Goal: Task Accomplishment & Management: Manage account settings

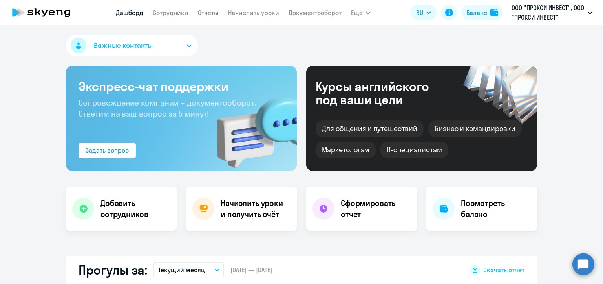
select select "30"
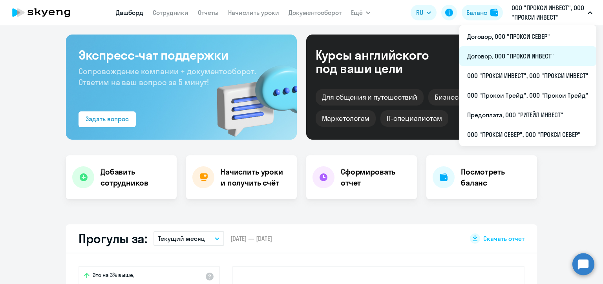
scroll to position [79, 0]
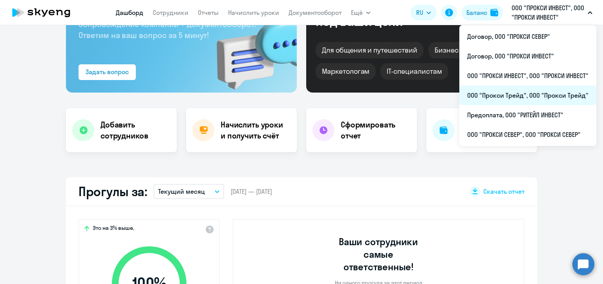
click at [517, 93] on li "ООО "Прокси Трейд", ООО "Прокси Трейд"" at bounding box center [527, 96] width 137 height 20
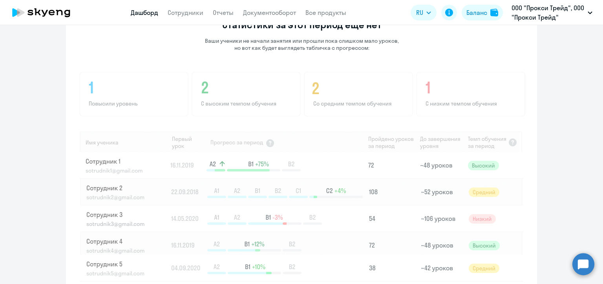
scroll to position [574, 0]
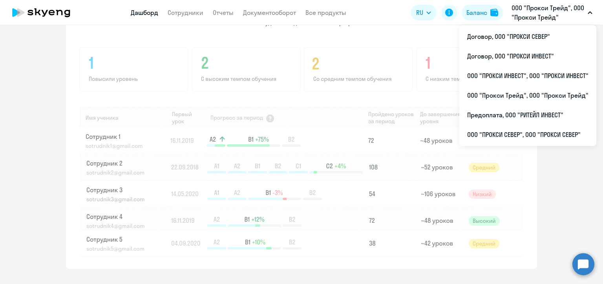
click at [551, 13] on p "ООО "Прокси Трейд", ООО "Прокси Трейд"" at bounding box center [548, 12] width 73 height 19
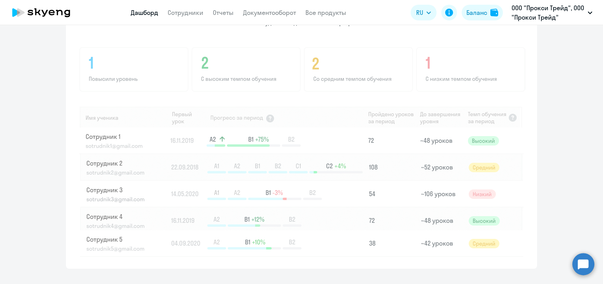
click at [551, 13] on p "ООО "Прокси Трейд", ООО "Прокси Трейд"" at bounding box center [548, 12] width 73 height 19
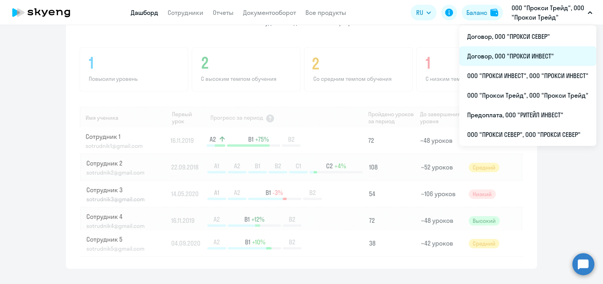
click at [545, 51] on li "Договор, ООО "ПРОКСИ ИНВЕСТ"" at bounding box center [527, 56] width 137 height 20
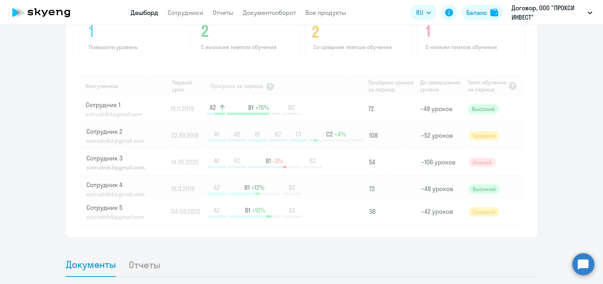
scroll to position [503, 0]
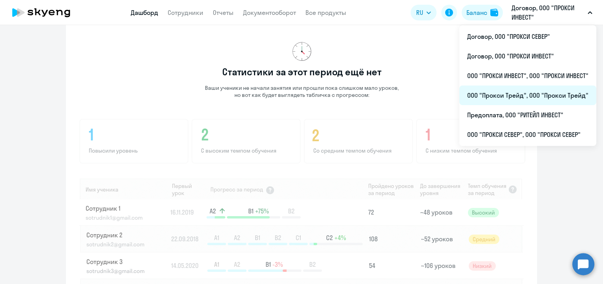
click at [525, 96] on li "ООО "Прокси Трейд", ООО "Прокси Трейд"" at bounding box center [527, 96] width 137 height 20
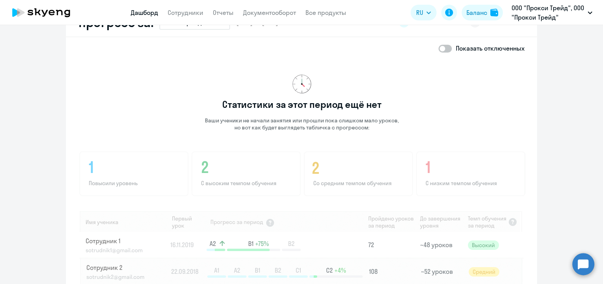
scroll to position [574, 0]
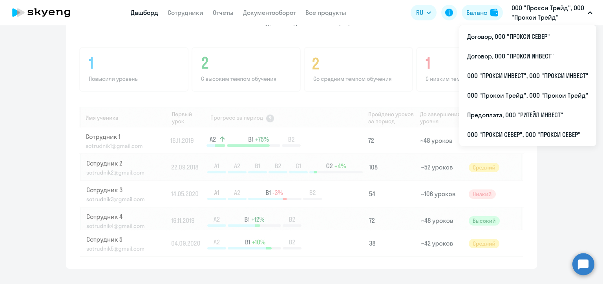
click at [543, 13] on p "ООО "Прокси Трейд", ООО "Прокси Трейд"" at bounding box center [548, 12] width 73 height 19
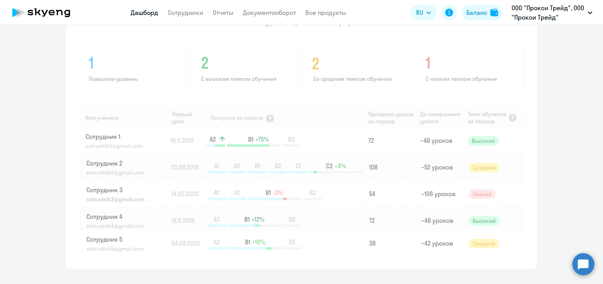
click at [543, 14] on p "ООО "Прокси Трейд", ООО "Прокси Трейд"" at bounding box center [548, 12] width 73 height 19
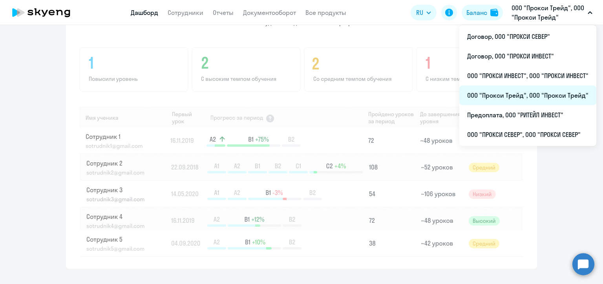
click at [503, 97] on li "ООО "Прокси Трейд", ООО "Прокси Трейд"" at bounding box center [527, 96] width 137 height 20
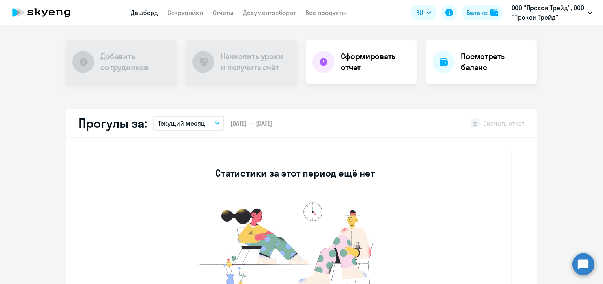
scroll to position [25, 0]
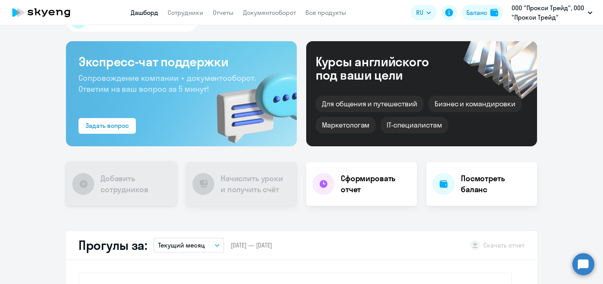
click at [109, 183] on h4 "Добавить сотрудников" at bounding box center [136, 184] width 70 height 22
click at [43, 12] on icon at bounding box center [45, 13] width 6 height 7
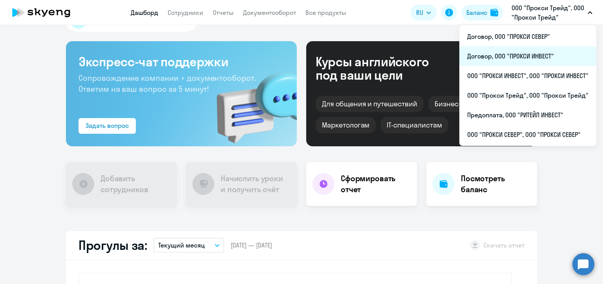
click at [523, 57] on li "Договор, ООО "ПРОКСИ ИНВЕСТ"" at bounding box center [527, 56] width 137 height 20
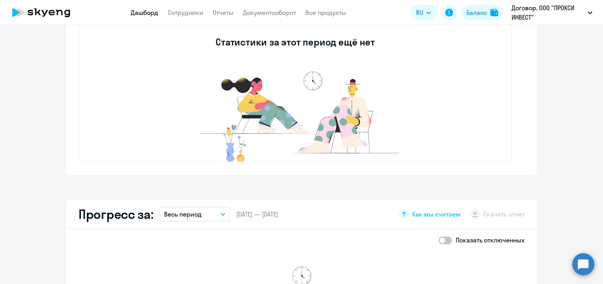
scroll to position [182, 0]
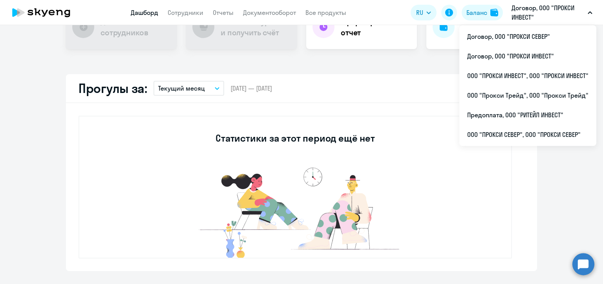
click at [560, 16] on p "Договор, ООО "ПРОКСИ ИНВЕСТ"" at bounding box center [548, 12] width 73 height 19
click at [562, 11] on p "Договор, ООО "ПРОКСИ ИНВЕСТ"" at bounding box center [548, 12] width 73 height 19
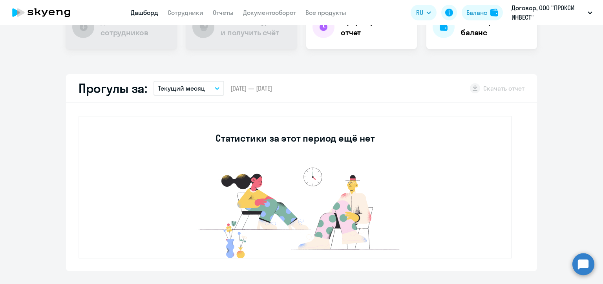
click at [597, 11] on app-header "Дашборд Сотрудники Отчеты Документооборот Все продукты Дашборд Сотрудники Отчет…" at bounding box center [301, 12] width 603 height 25
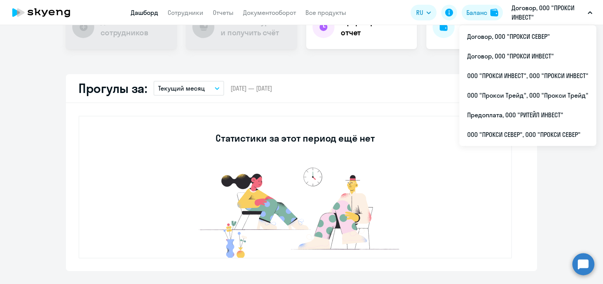
click at [591, 13] on icon "button" at bounding box center [590, 12] width 5 height 3
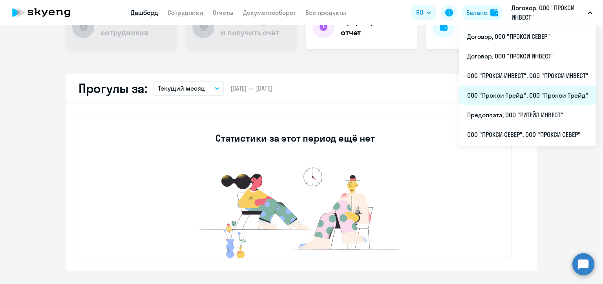
click at [528, 99] on li "ООО "Прокси Трейд", ООО "Прокси Трейд"" at bounding box center [527, 96] width 137 height 20
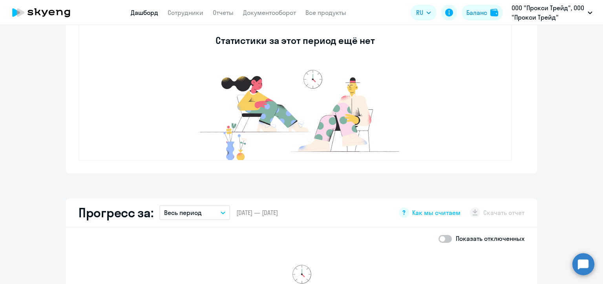
scroll to position [221, 0]
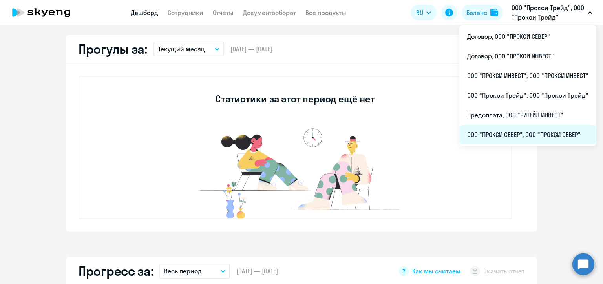
click at [560, 133] on li "ООО "ПРОКСИ СЕВЕР", ООО "ПРОКСИ СЕВЕР"" at bounding box center [527, 135] width 137 height 20
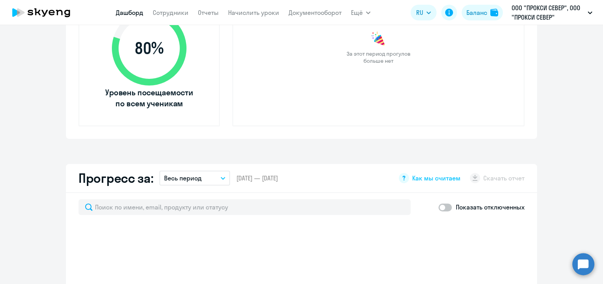
select select "30"
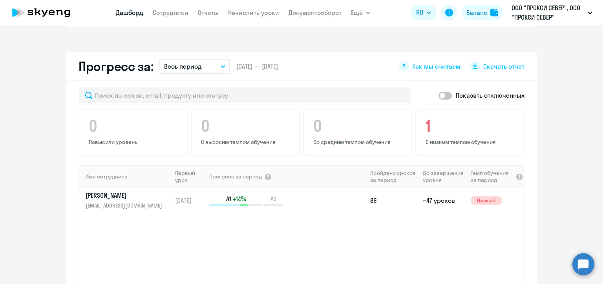
scroll to position [496, 0]
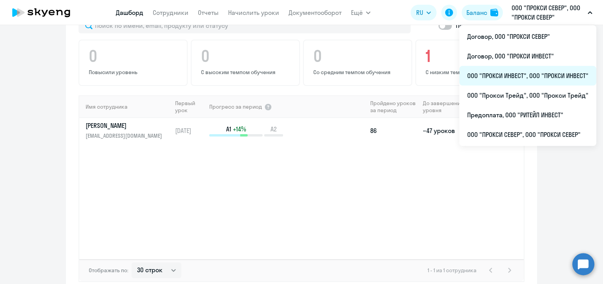
click at [536, 77] on li "ООО "ПРОКСИ ИНВЕСТ", ООО "ПРОКСИ ИНВЕСТ"" at bounding box center [527, 76] width 137 height 20
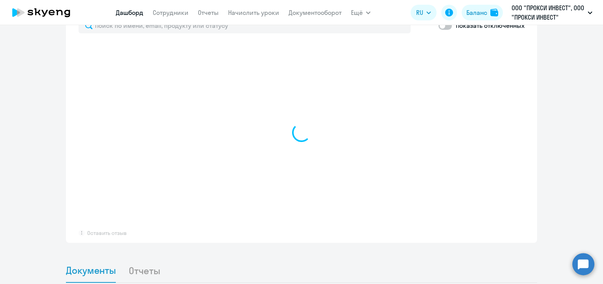
scroll to position [496, 0]
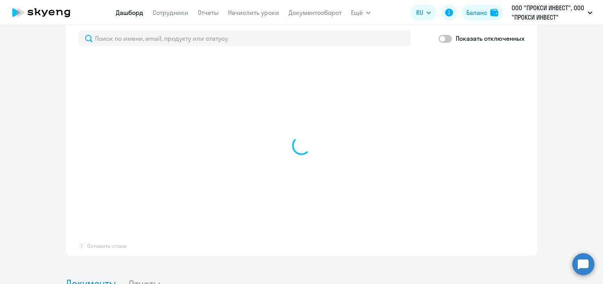
select select "30"
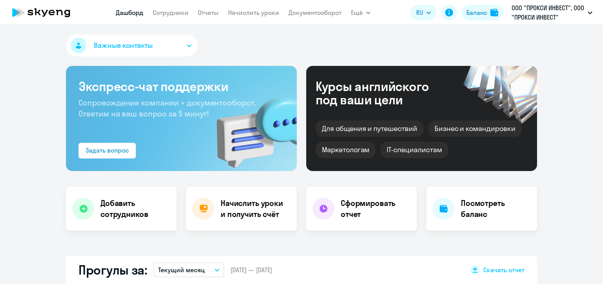
select select "30"
